Goal: Book appointment/travel/reservation

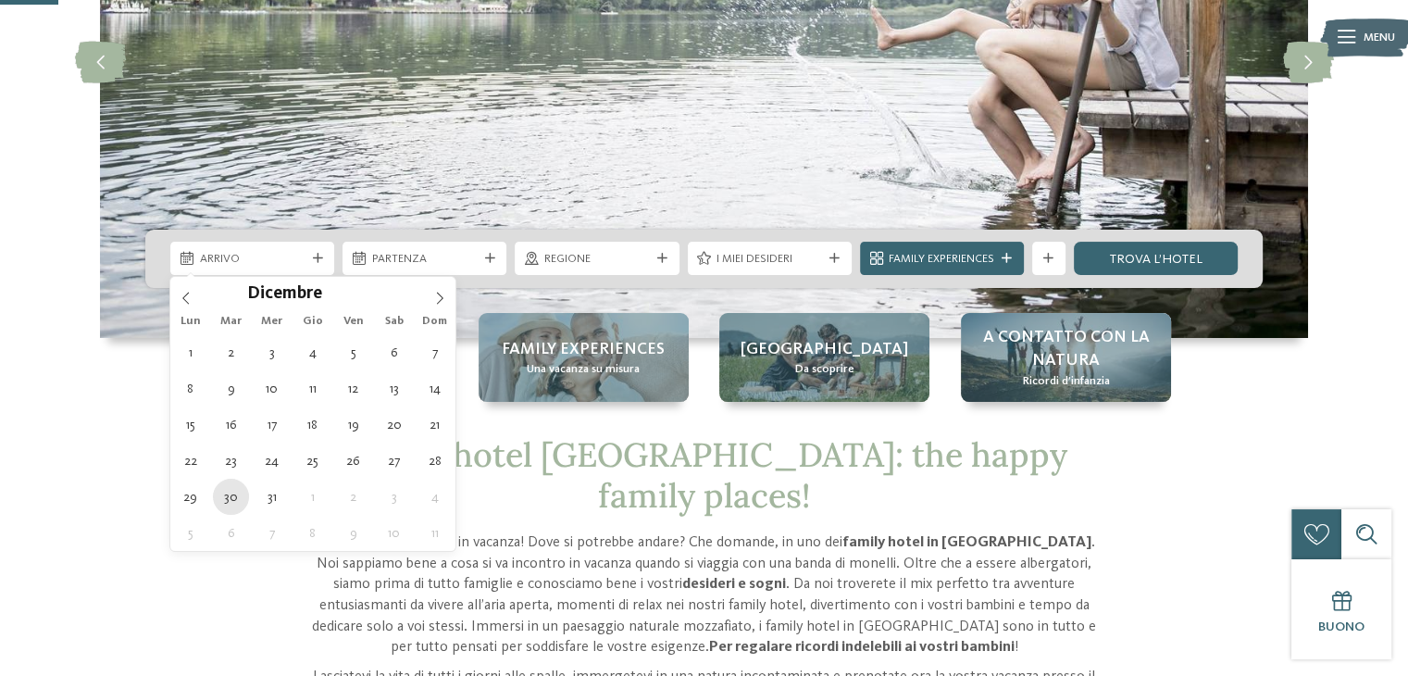
type div "[DATE]"
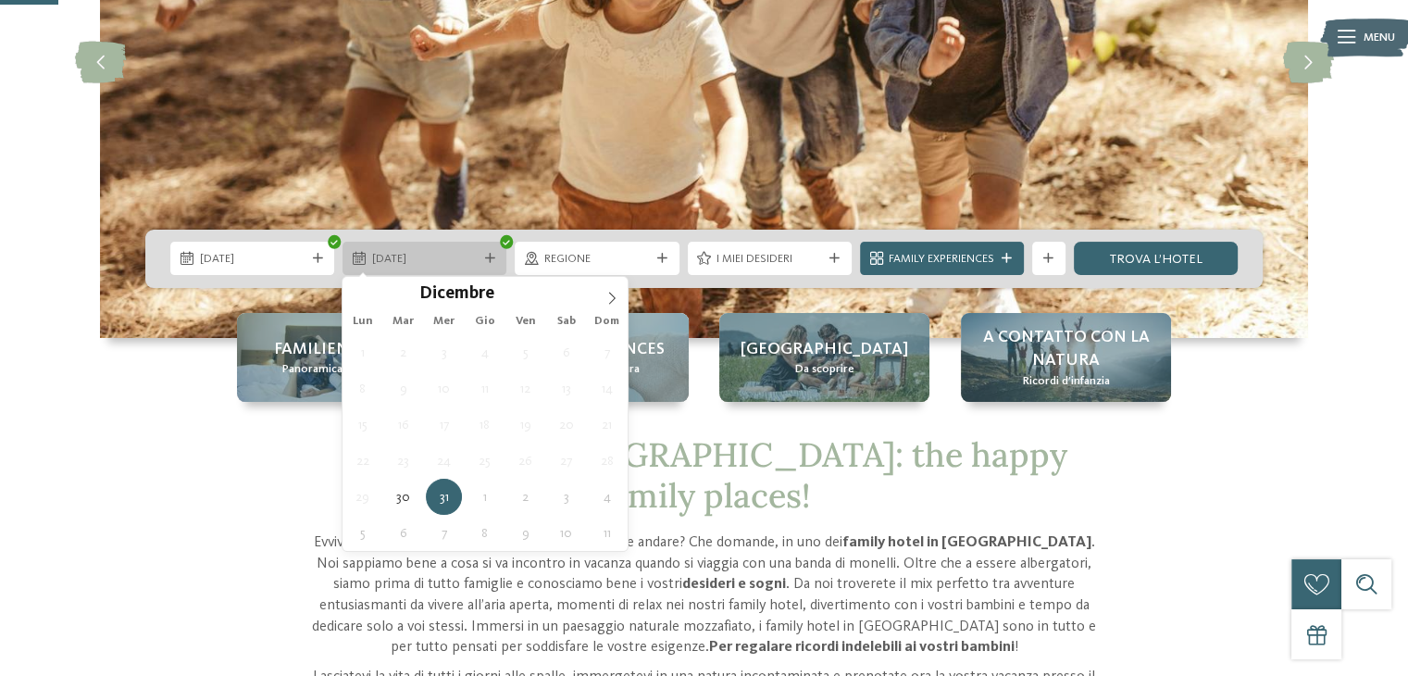
click at [382, 267] on div "31.12.2025" at bounding box center [424, 258] width 164 height 33
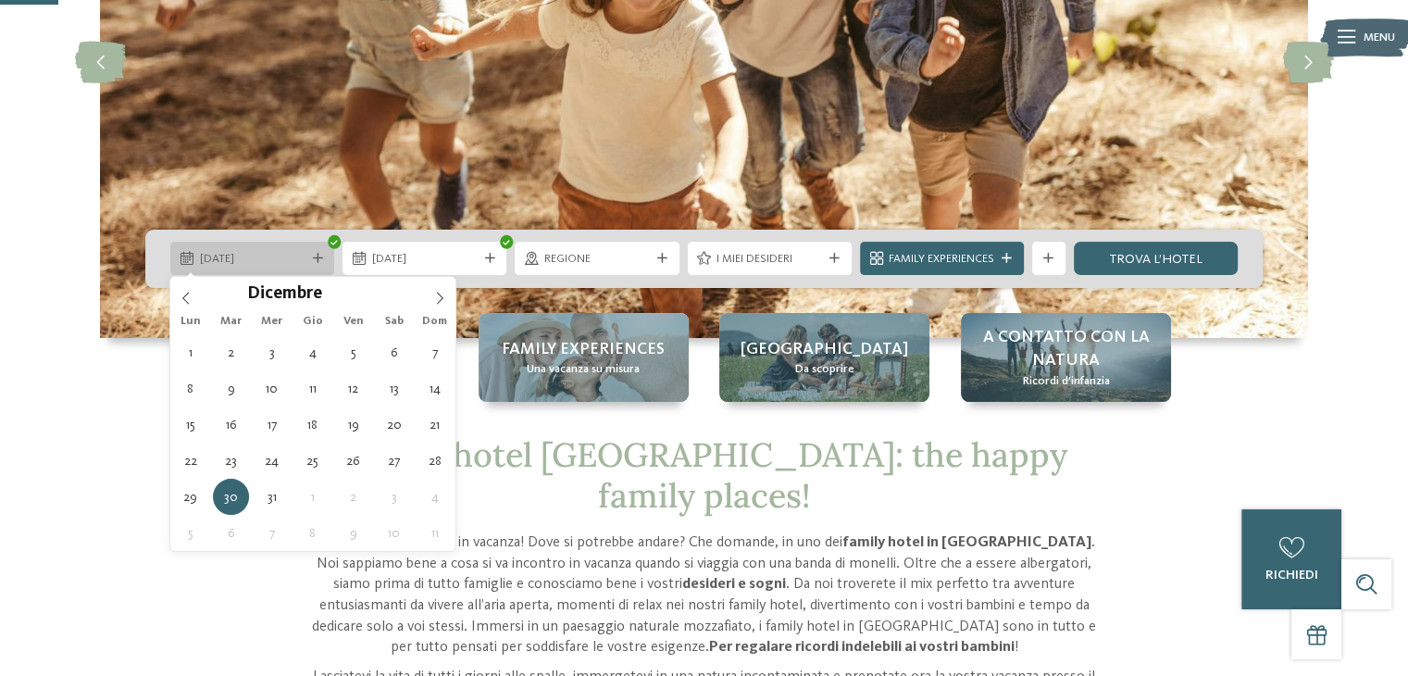
click at [264, 245] on div "30.12.2025" at bounding box center [252, 258] width 164 height 33
type input "****"
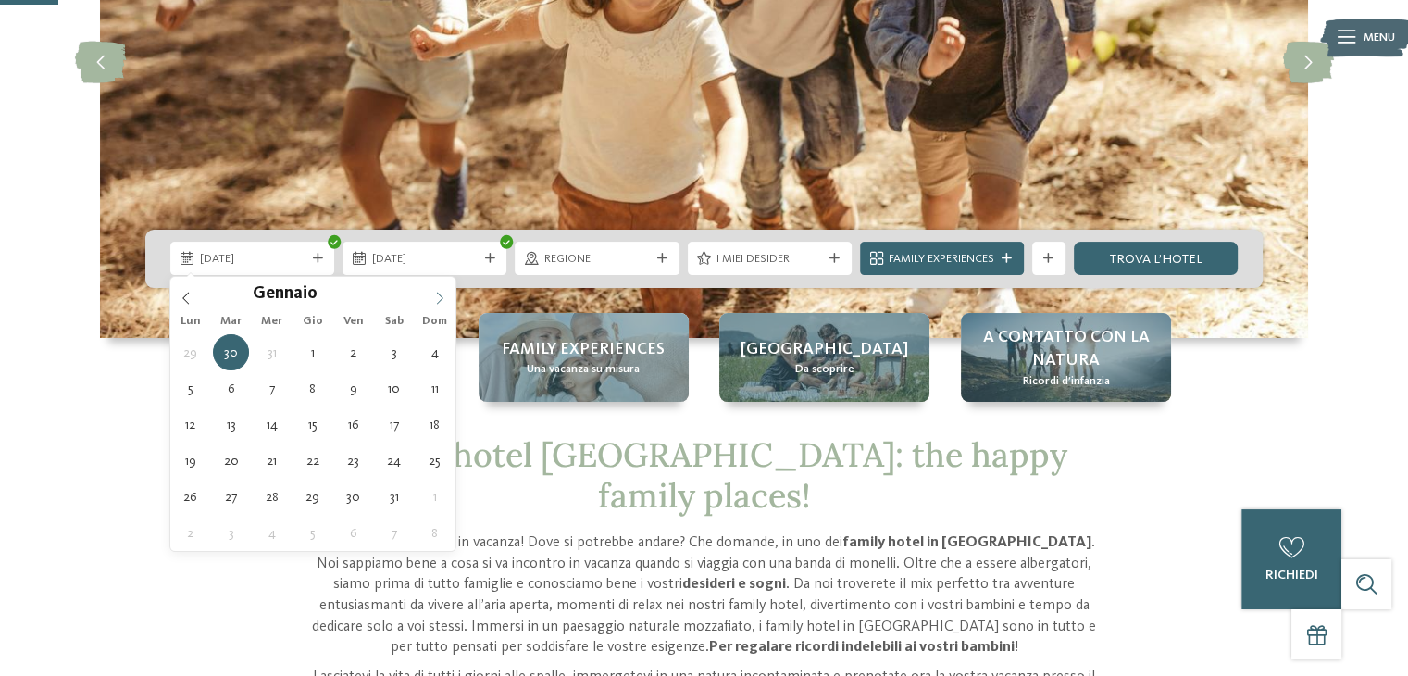
click at [438, 302] on icon at bounding box center [439, 298] width 13 height 13
type div "01.01.2026"
type input "****"
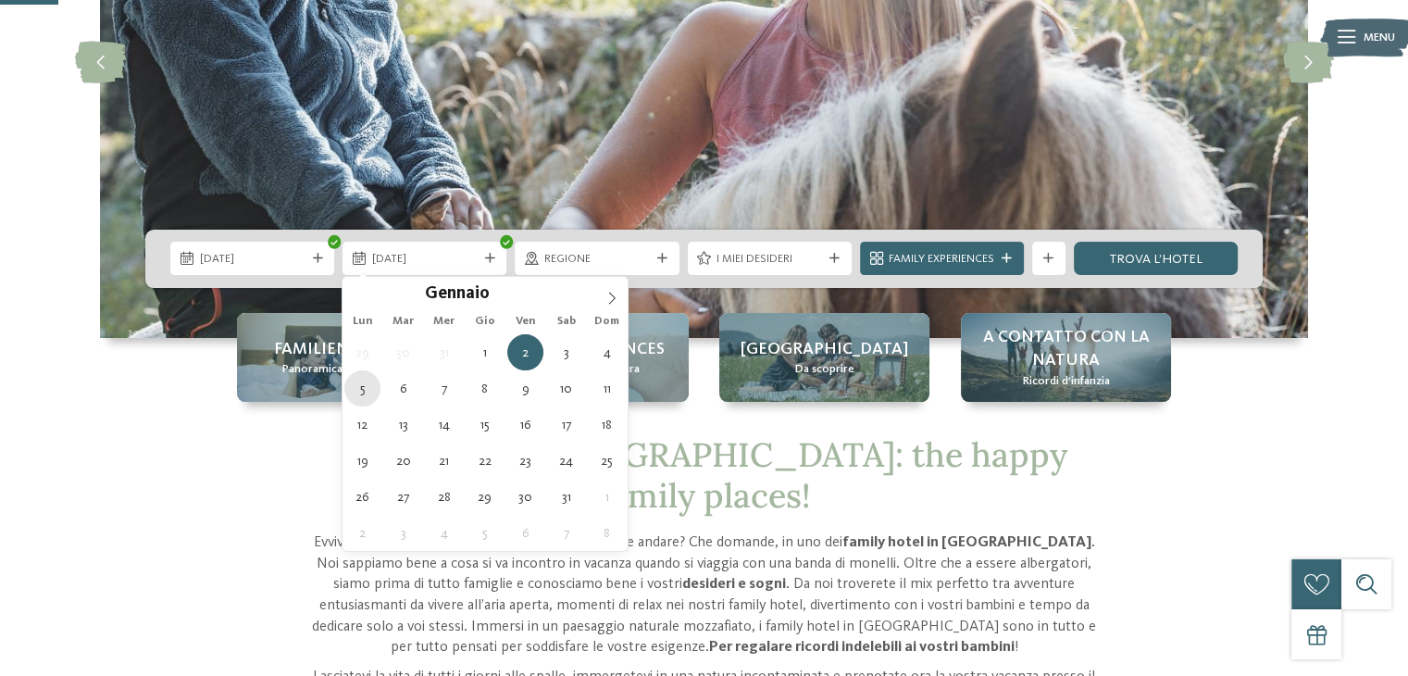
type div "05.01.2026"
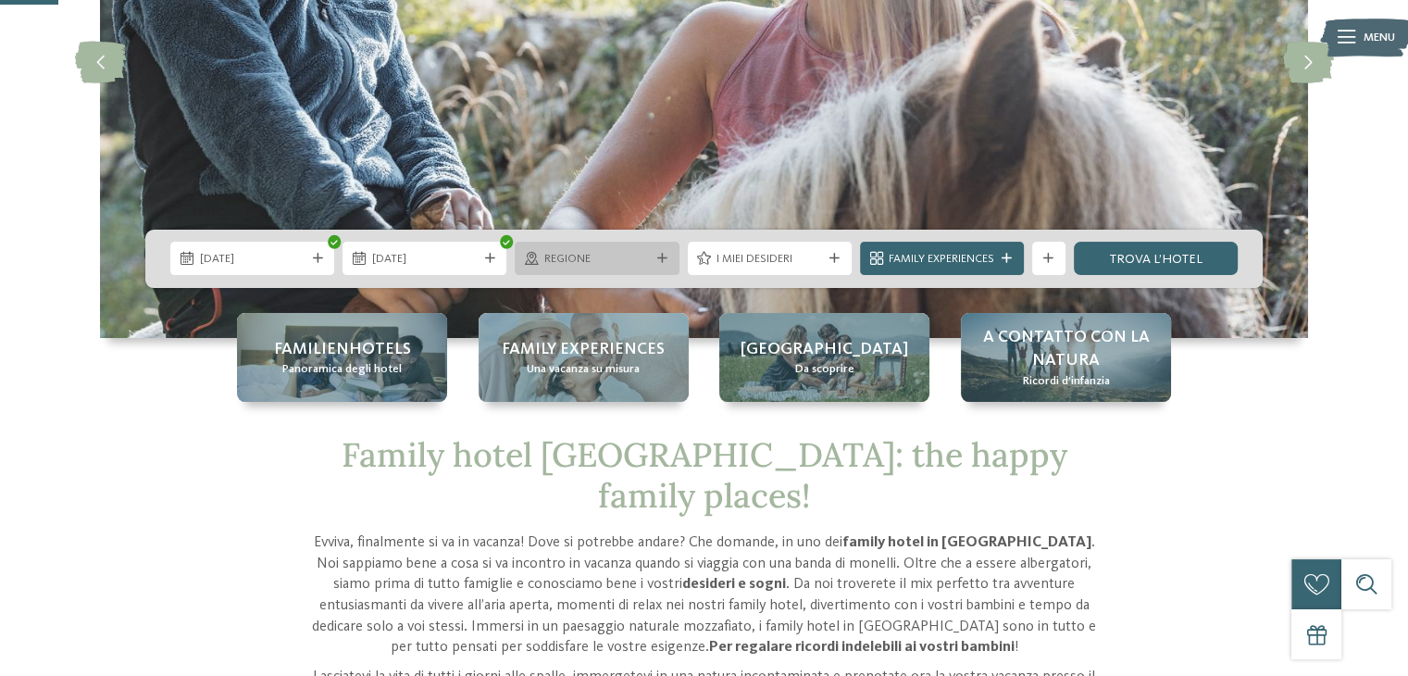
click at [556, 254] on span "Regione" at bounding box center [597, 259] width 106 height 17
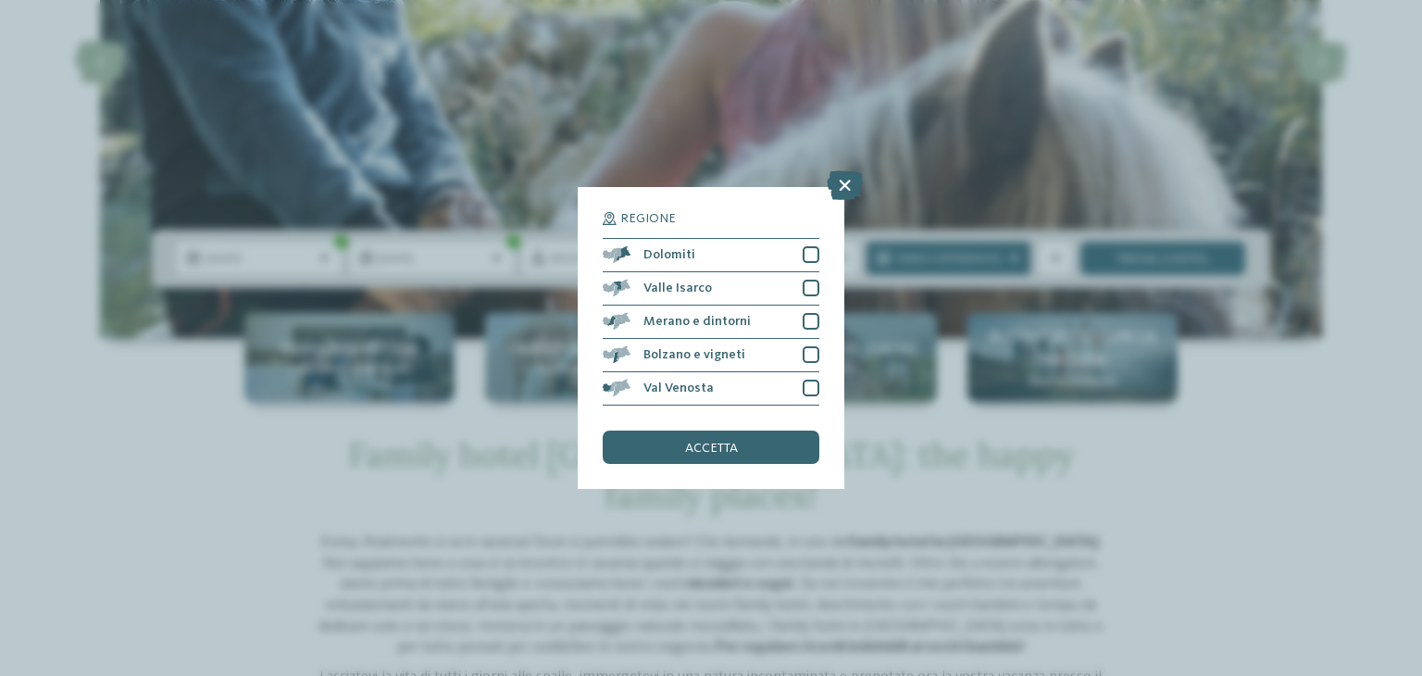
click at [270, 436] on div "Regione Dolomiti" at bounding box center [711, 338] width 1422 height 676
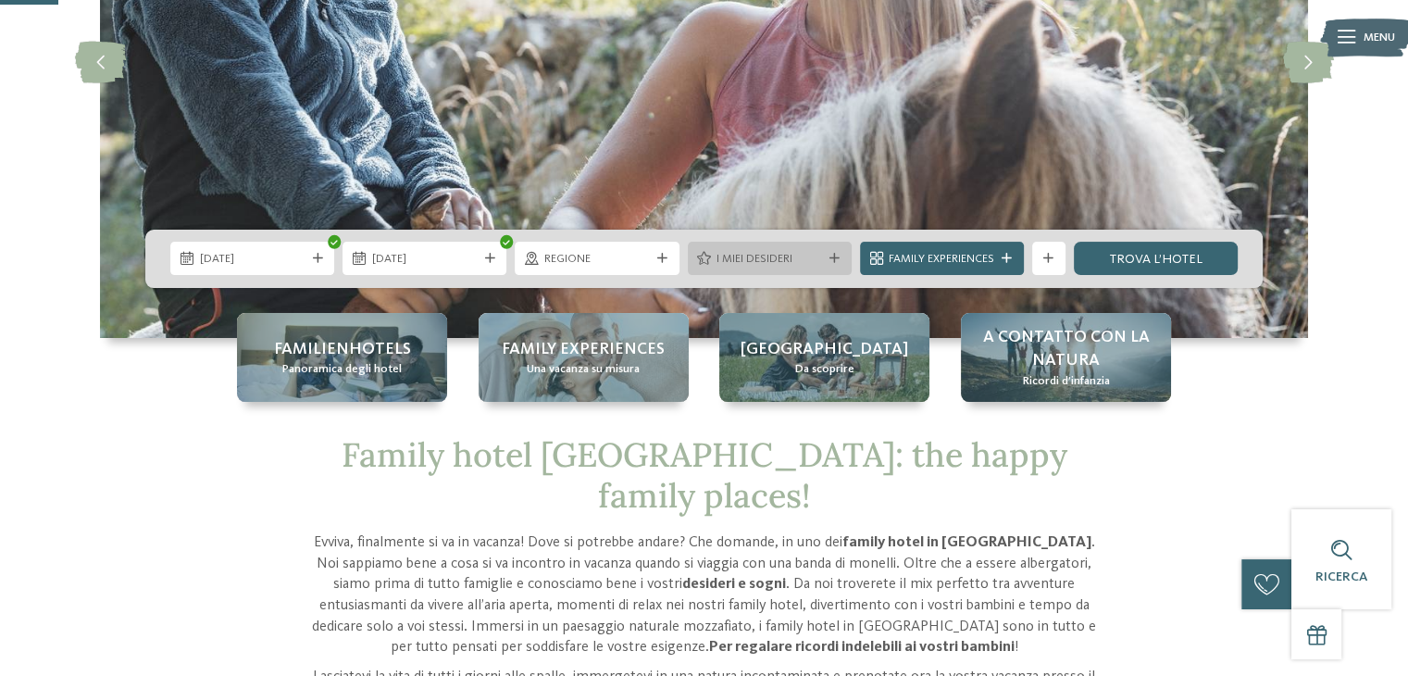
click at [817, 260] on span "I miei desideri" at bounding box center [769, 259] width 106 height 17
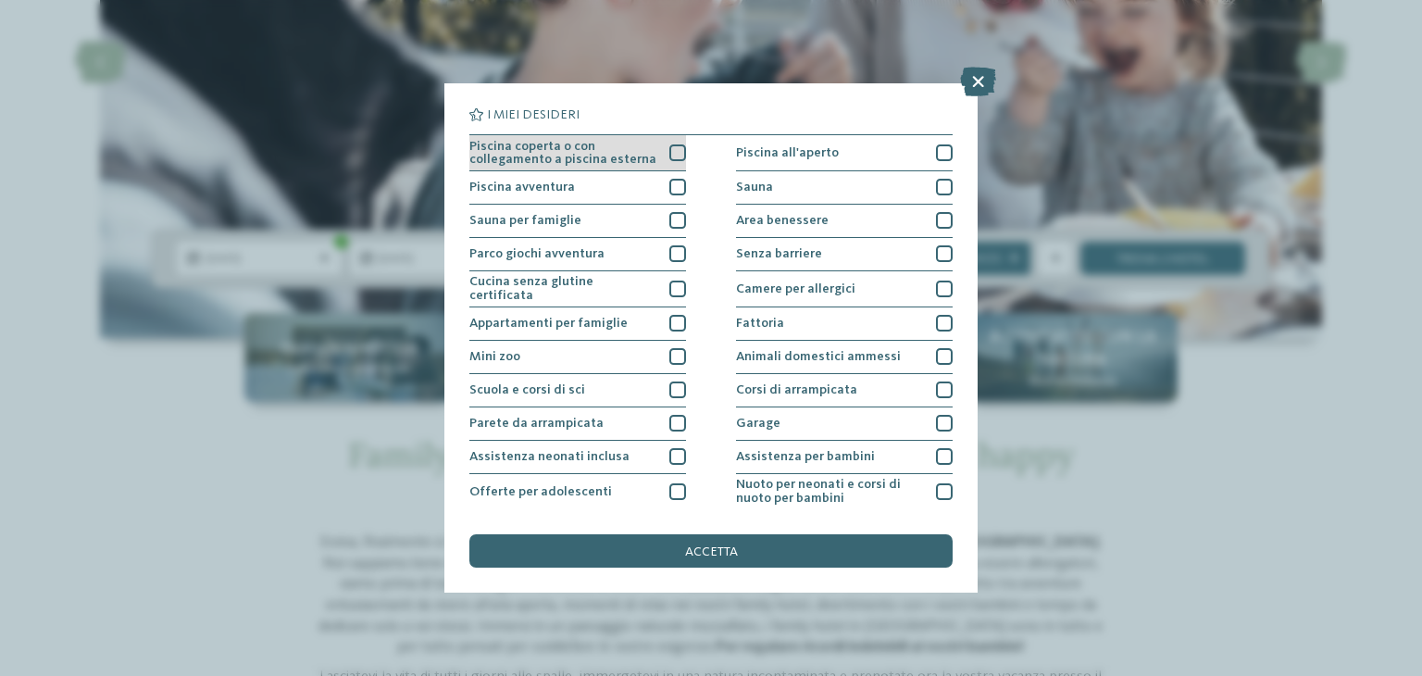
click at [669, 153] on div at bounding box center [677, 152] width 17 height 17
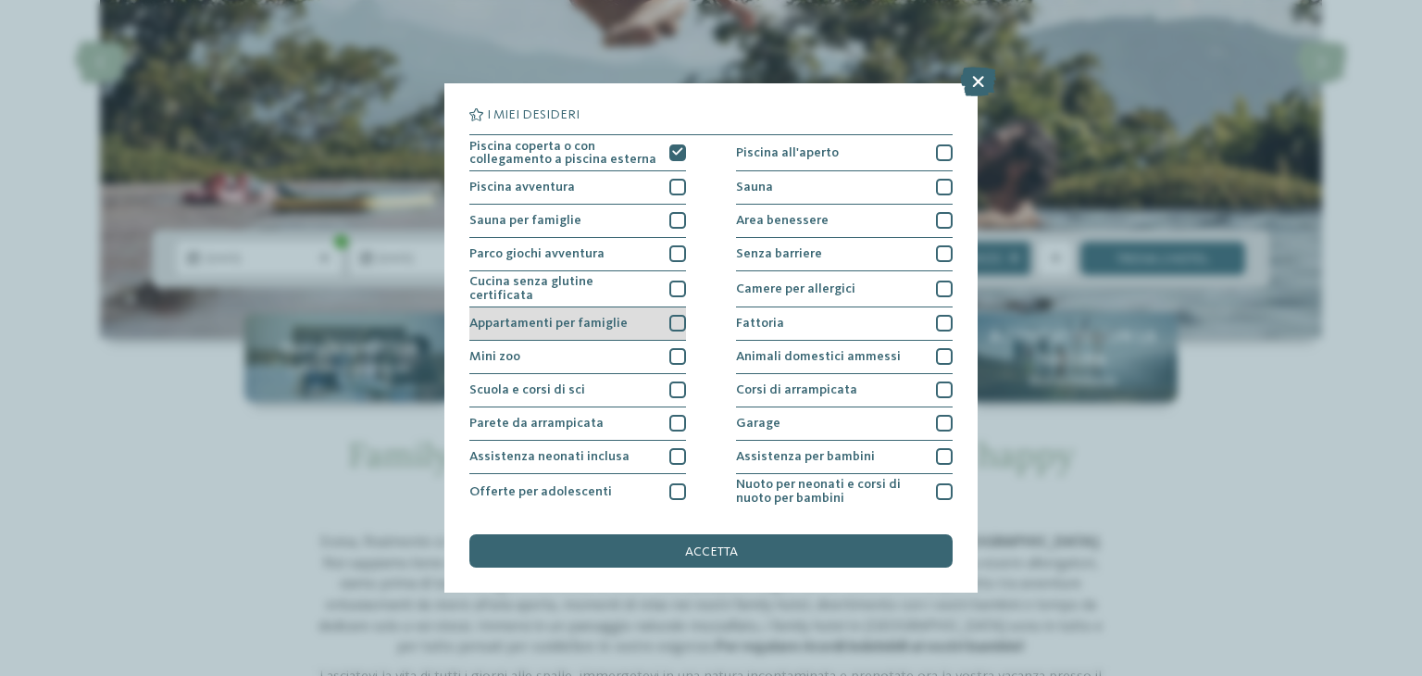
click at [669, 316] on div at bounding box center [677, 323] width 17 height 17
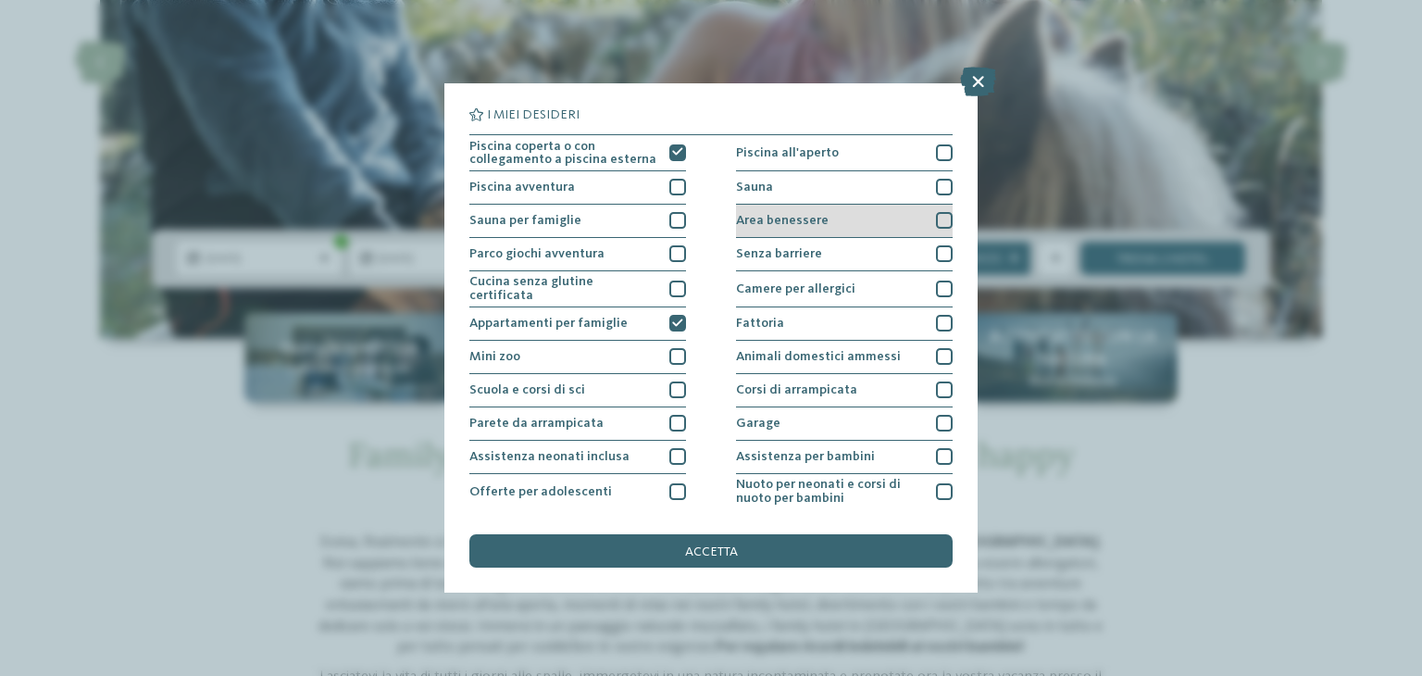
click at [799, 218] on span "Area benessere" at bounding box center [782, 220] width 93 height 13
click at [700, 545] on span "accetta" at bounding box center [711, 551] width 53 height 13
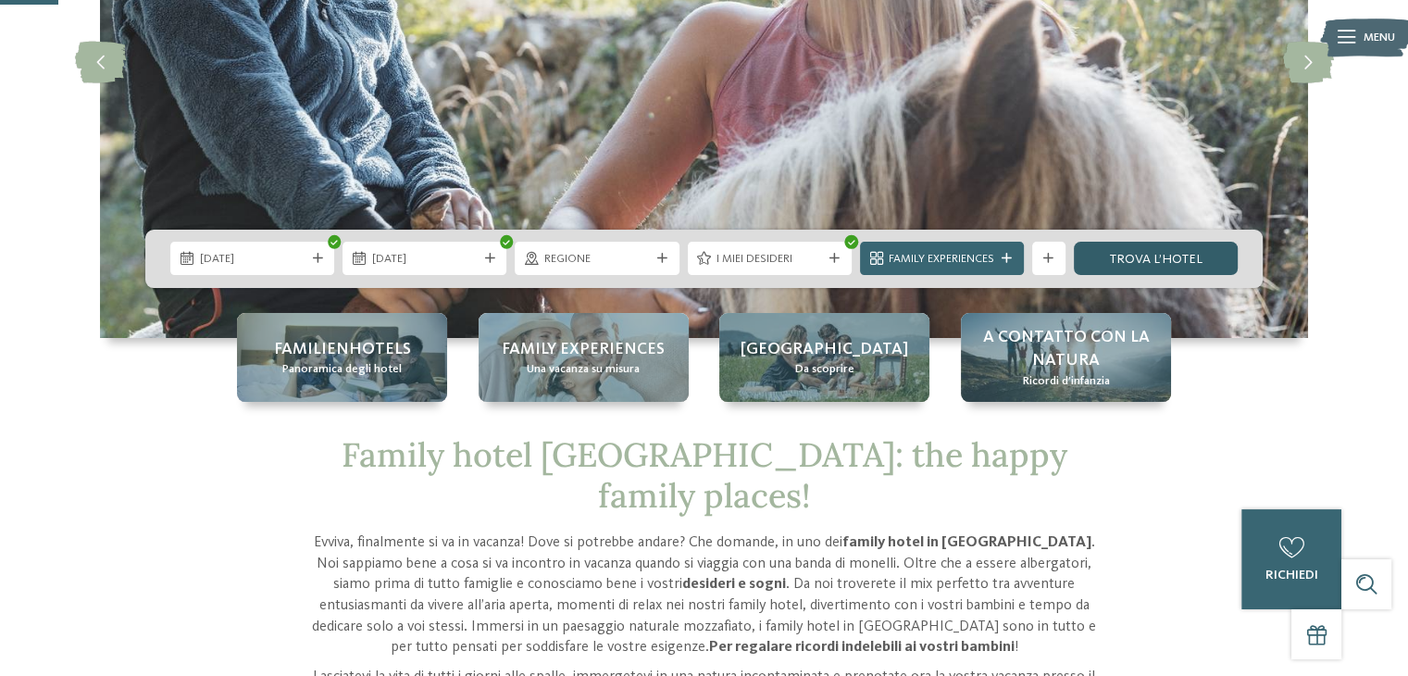
click at [1174, 259] on link "trova l’hotel" at bounding box center [1156, 258] width 164 height 33
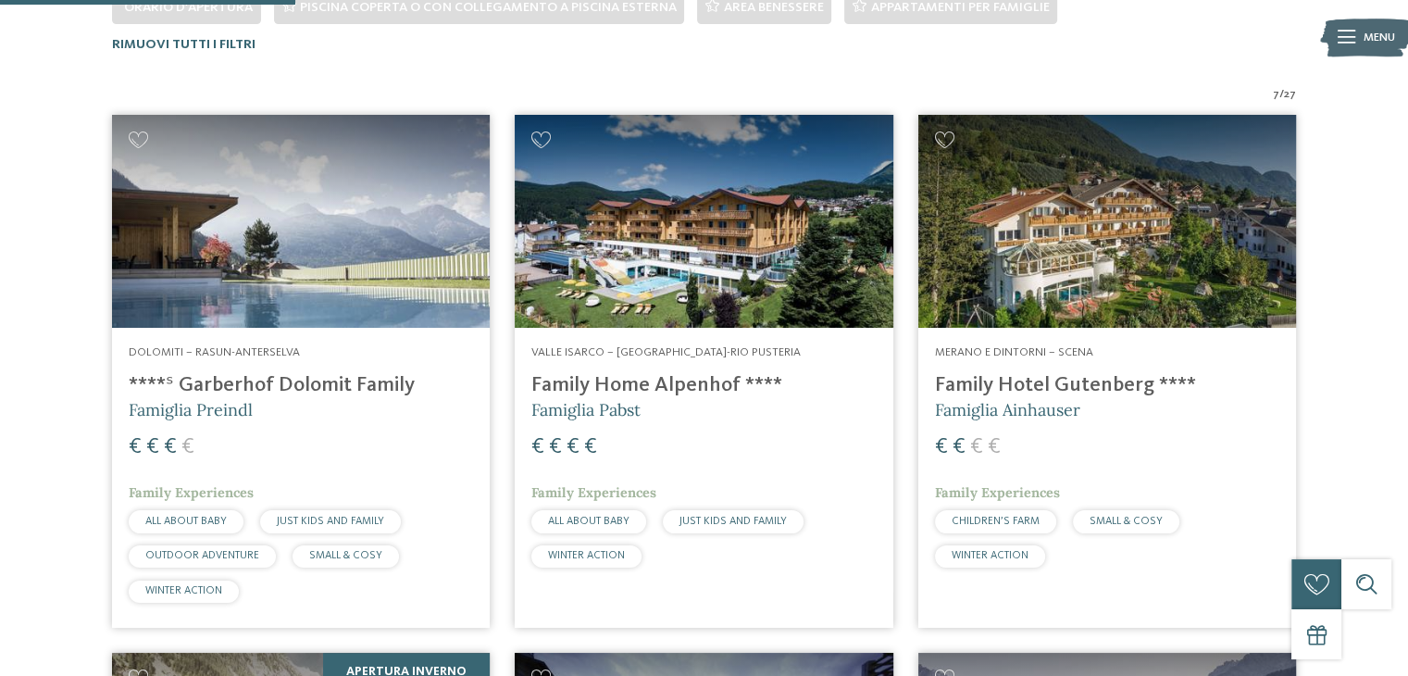
click at [707, 236] on img at bounding box center [704, 221] width 378 height 213
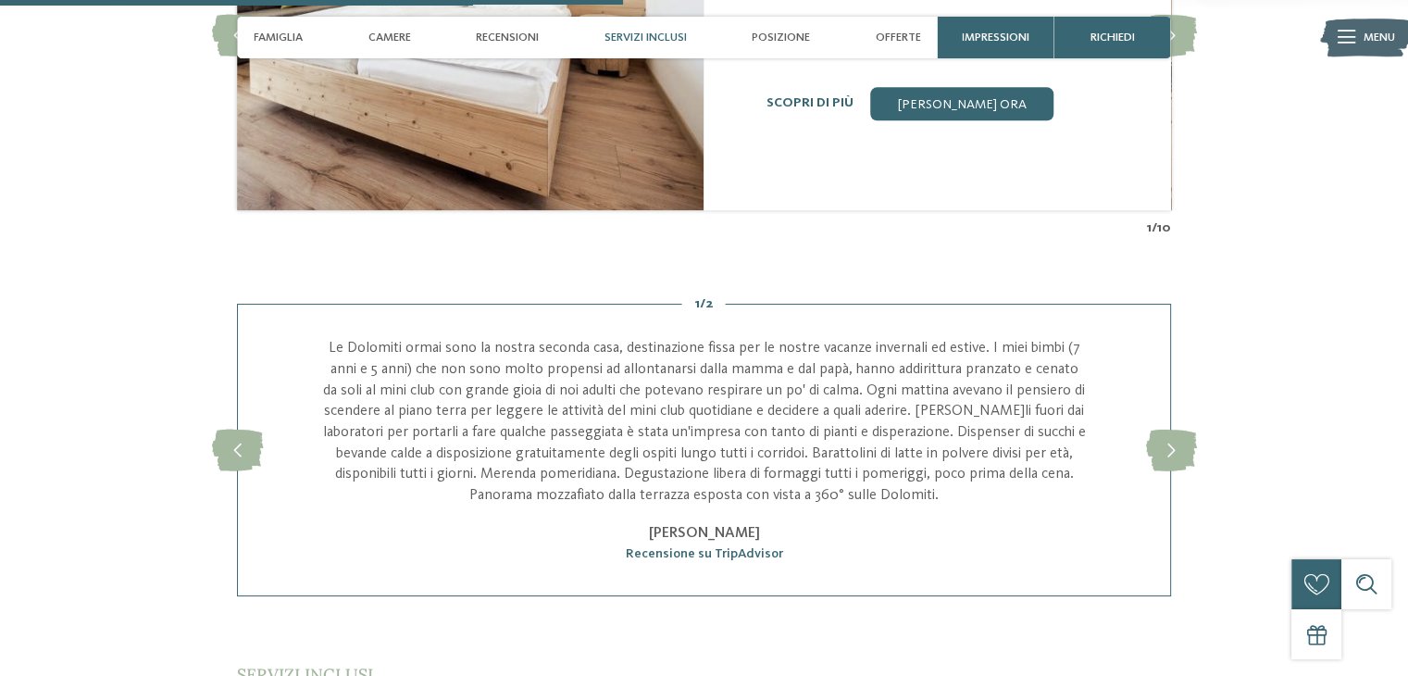
scroll to position [2551, 0]
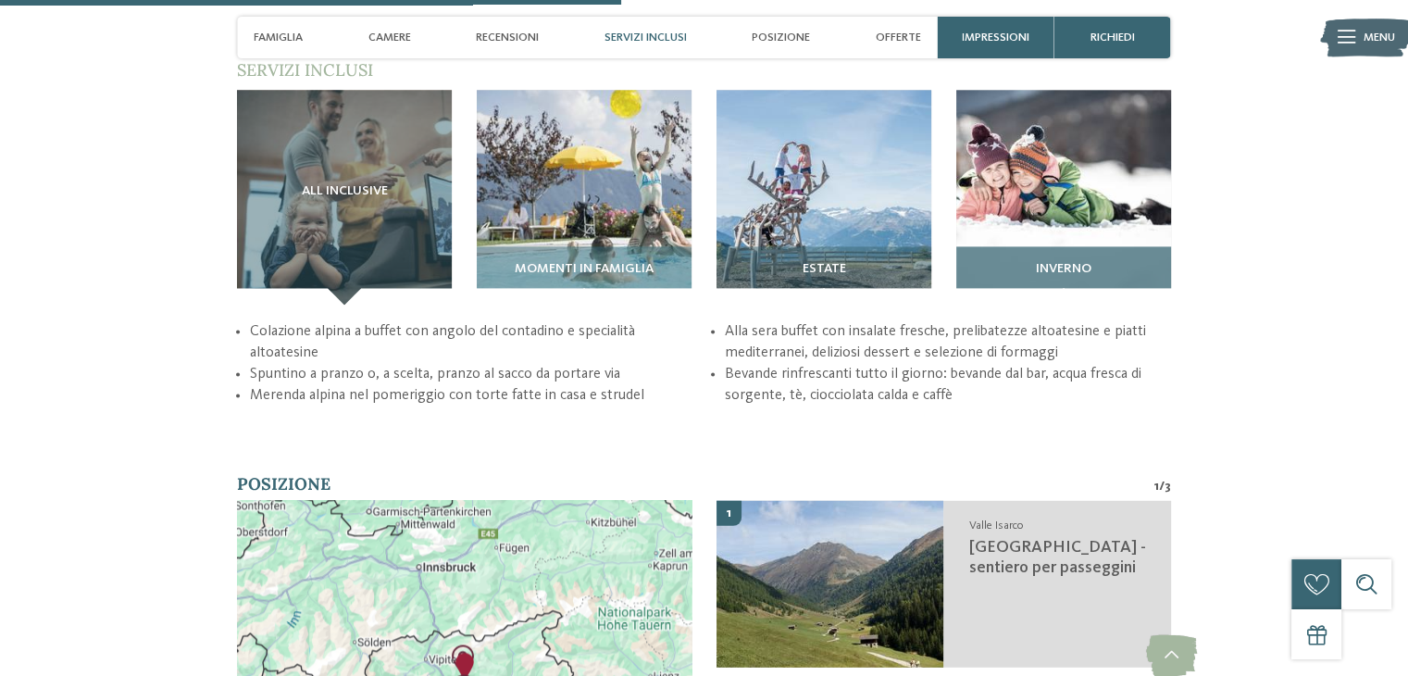
click at [1088, 262] on span "Inverno" at bounding box center [1064, 269] width 56 height 15
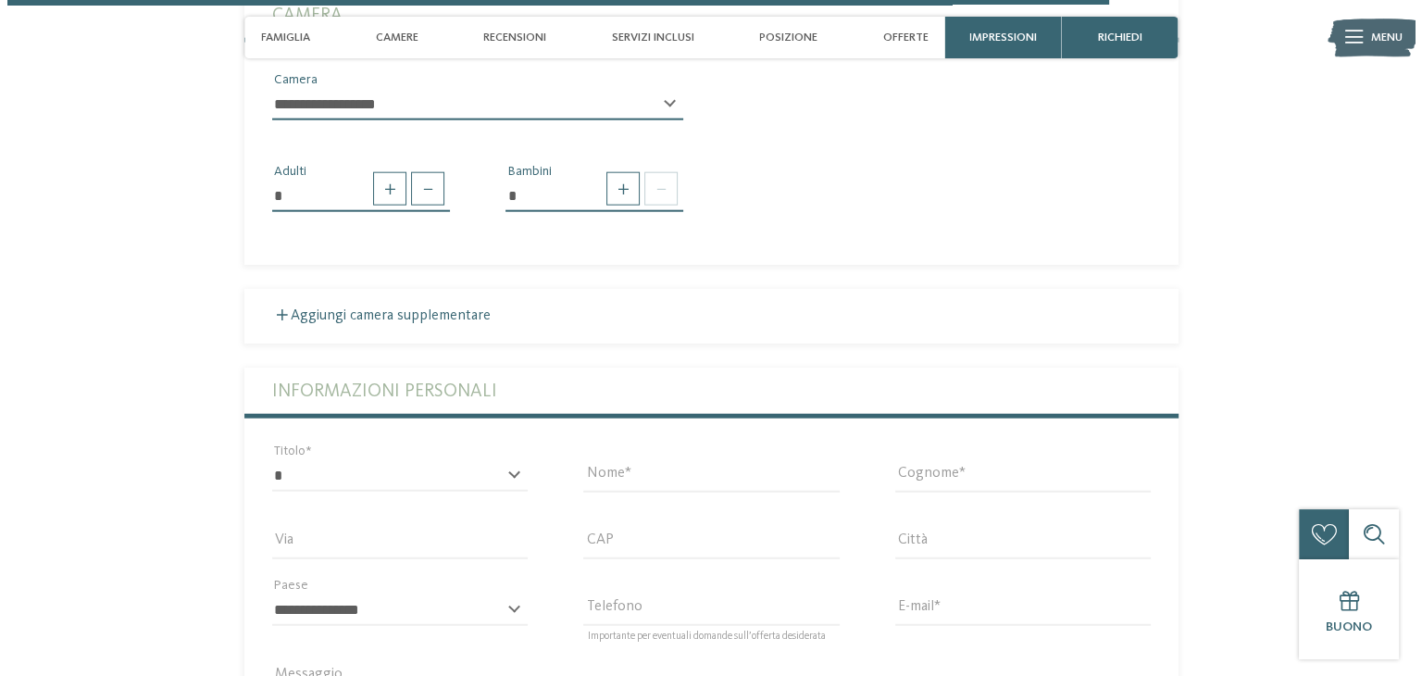
scroll to position [0, 0]
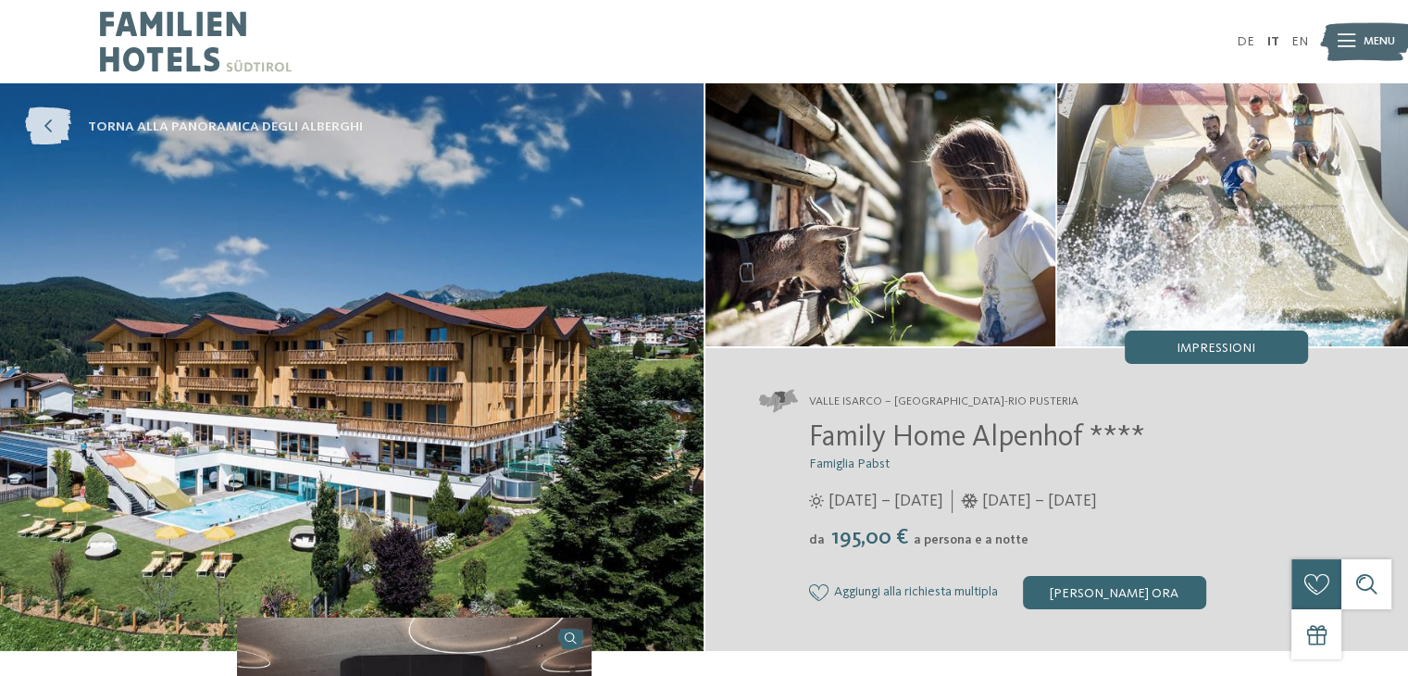
click at [140, 133] on span "torna alla panoramica degli alberghi" at bounding box center [225, 127] width 275 height 19
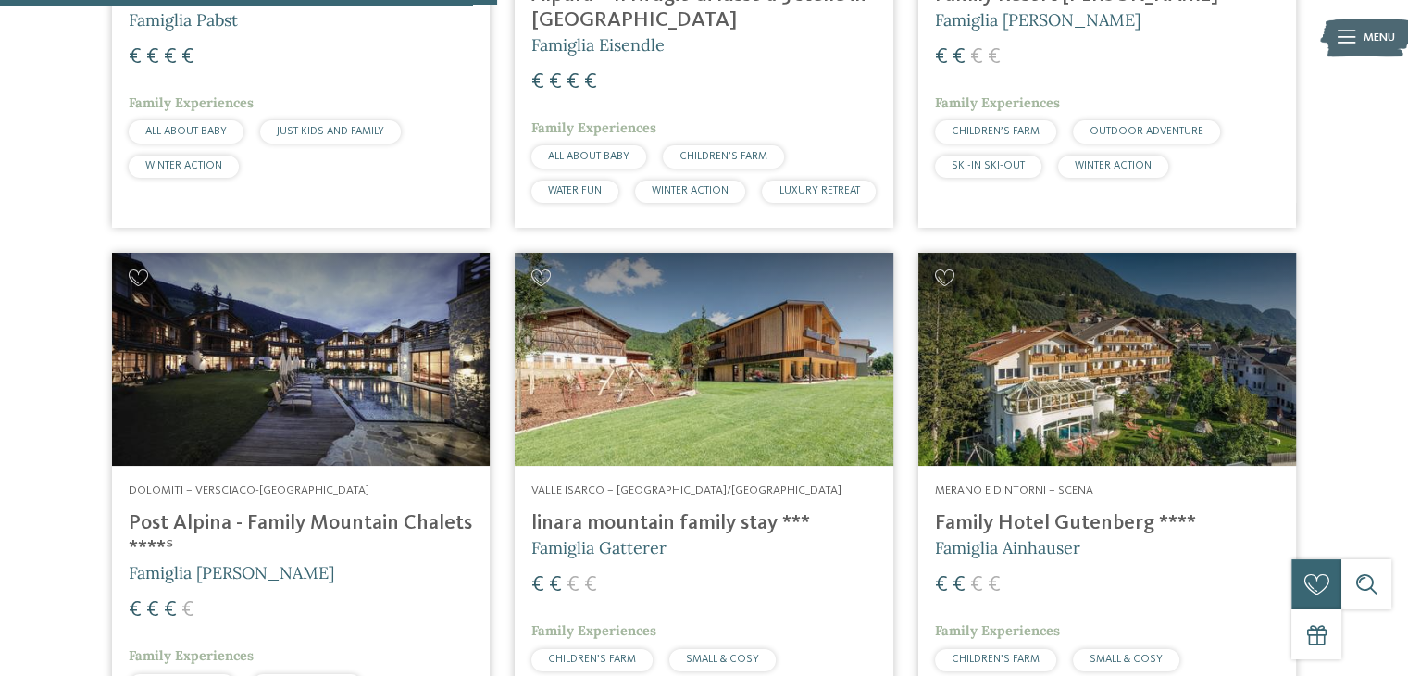
scroll to position [944, 0]
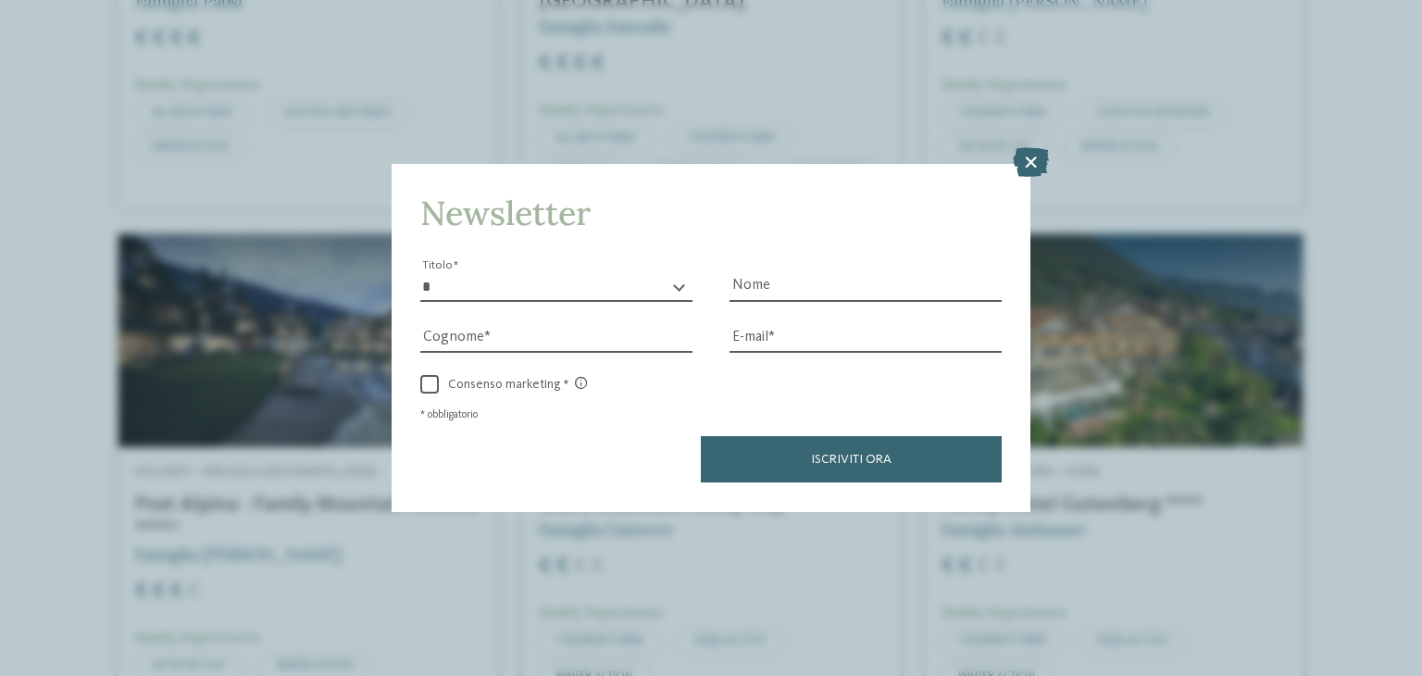
click at [1407, 253] on html "Solo un momento – il sito web sta caricando … DE IT I" at bounding box center [711, 655] width 1422 height 3198
click at [1025, 157] on icon at bounding box center [1030, 163] width 36 height 30
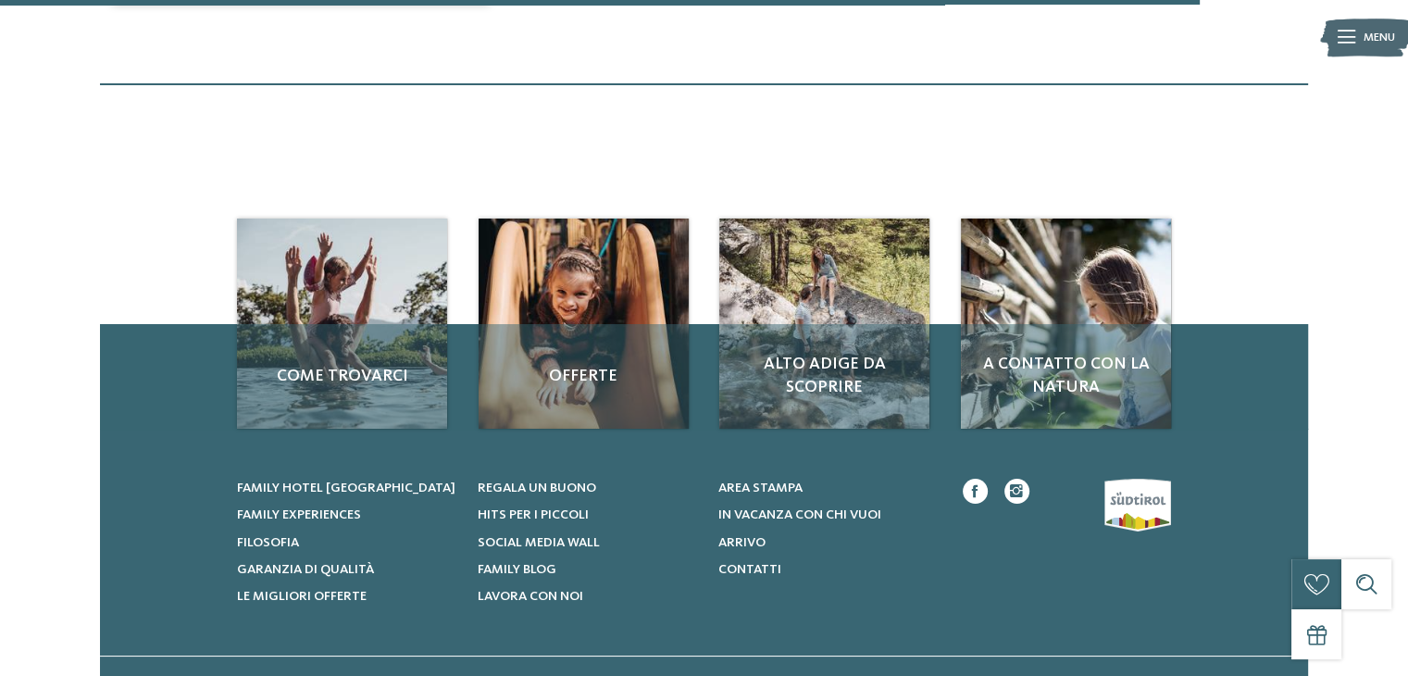
scroll to position [412, 0]
